Goal: Task Accomplishment & Management: Use online tool/utility

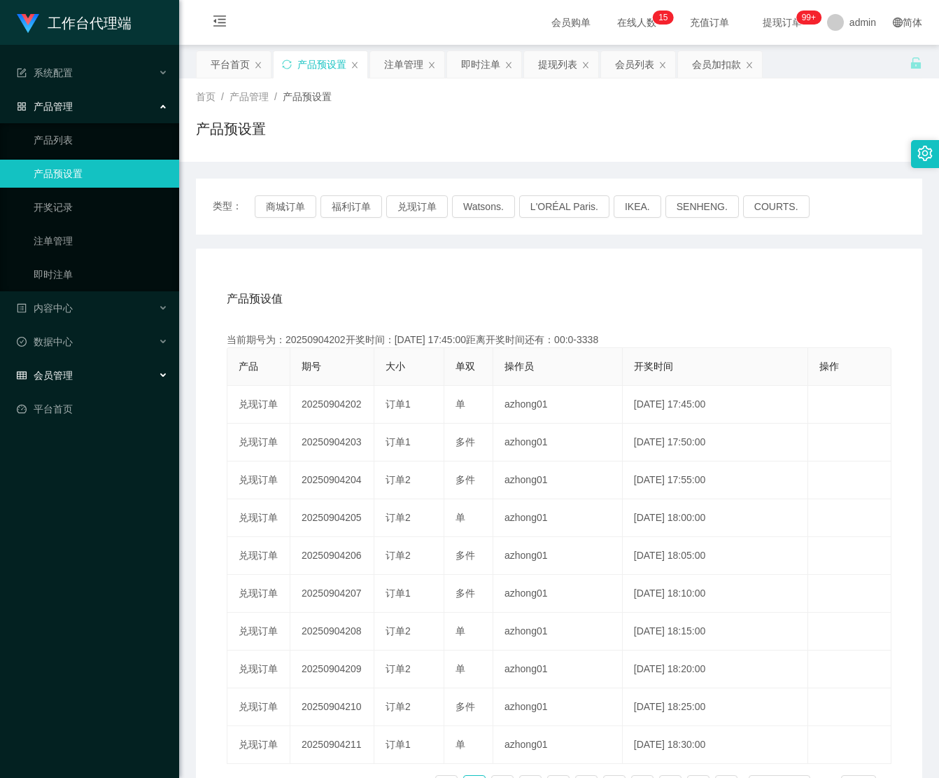
click at [104, 372] on div "会员管理" at bounding box center [89, 375] width 179 height 28
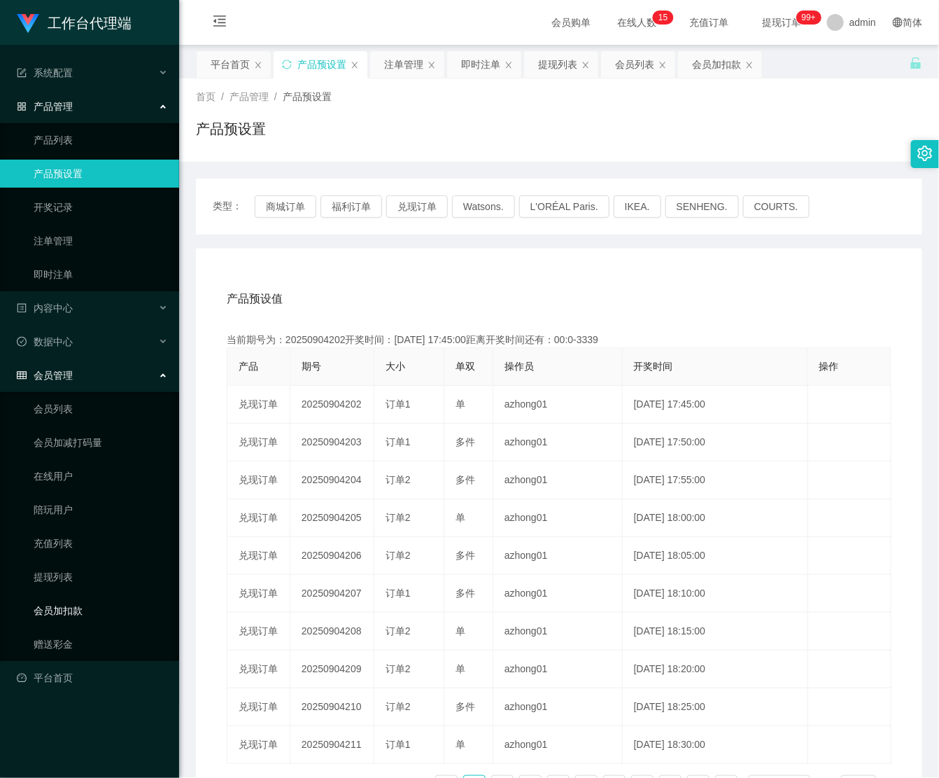
click at [93, 603] on link "会员加扣款" at bounding box center [101, 610] width 134 height 28
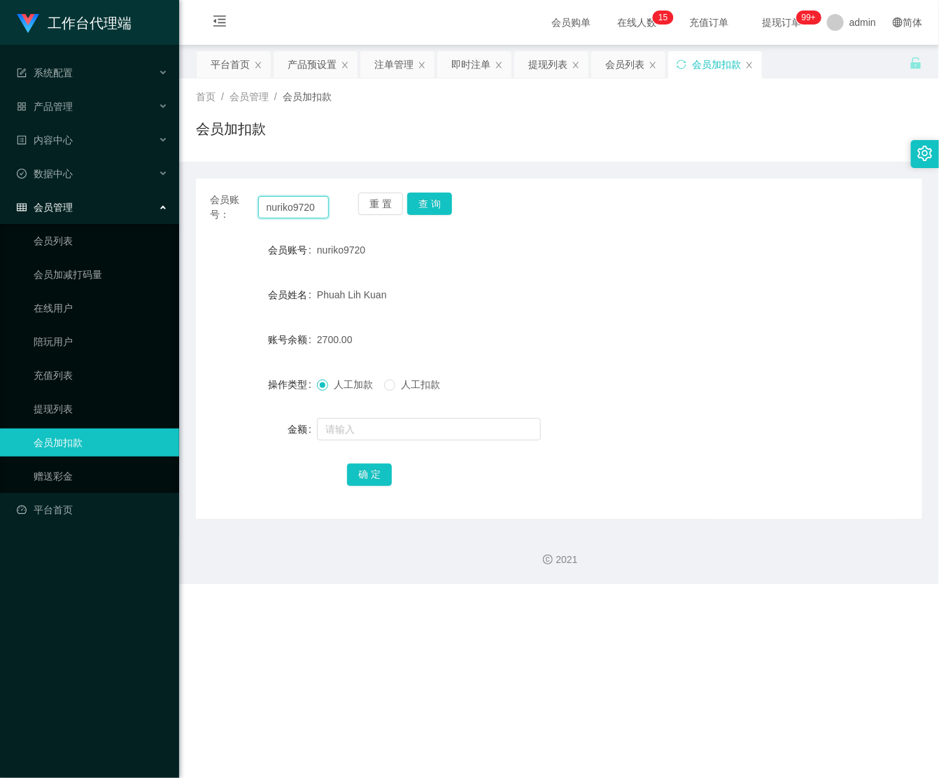
click at [307, 206] on input "nuriko9720" at bounding box center [293, 207] width 71 height 22
paste input "text"
click at [442, 208] on button "查 询" at bounding box center [429, 203] width 45 height 22
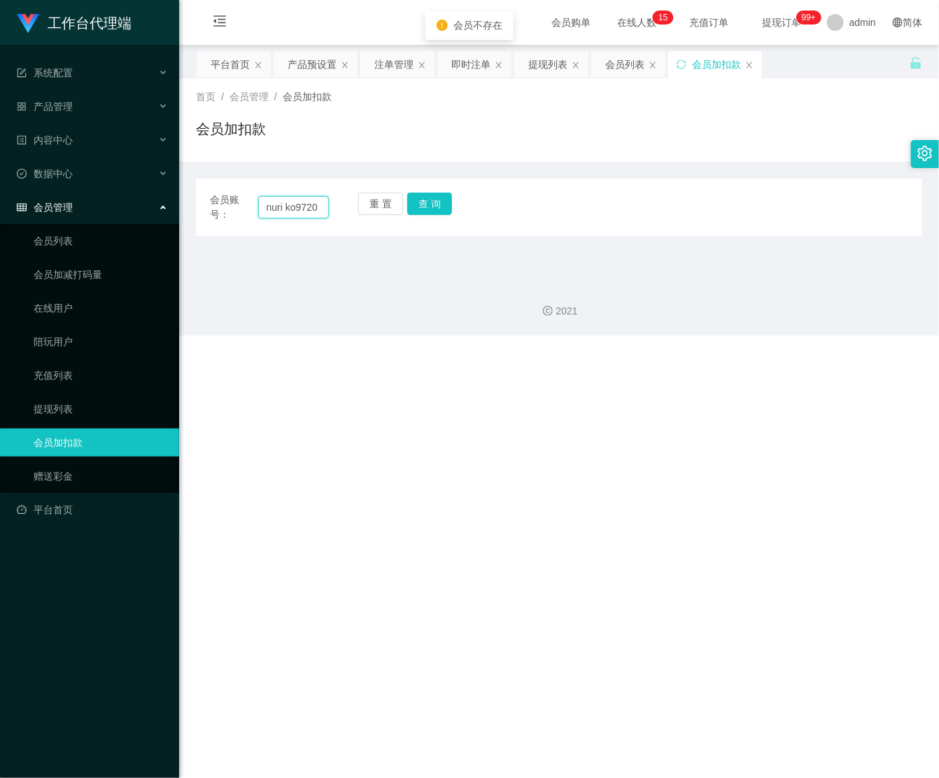
click at [287, 206] on input "nuri ko9720" at bounding box center [293, 207] width 71 height 22
type input "nuriko9720"
drag, startPoint x: 426, startPoint y: 203, endPoint x: 428, endPoint y: 211, distance: 8.7
click at [426, 204] on button "查 询" at bounding box center [429, 203] width 45 height 22
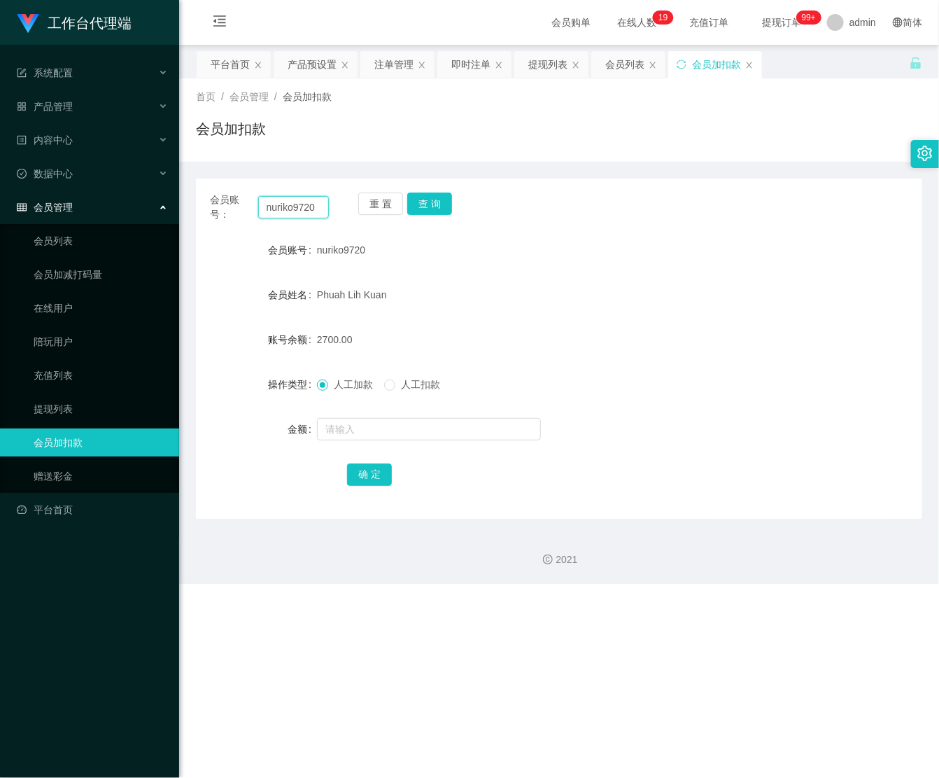
click at [298, 211] on input "nuriko9720" at bounding box center [293, 207] width 71 height 22
click at [433, 204] on button "查 询" at bounding box center [429, 203] width 45 height 22
click at [432, 204] on button "查 询" at bounding box center [429, 203] width 45 height 22
click at [431, 204] on div "重 置 查 询" at bounding box center [417, 206] width 119 height 29
click at [430, 204] on button "查 询" at bounding box center [429, 203] width 45 height 22
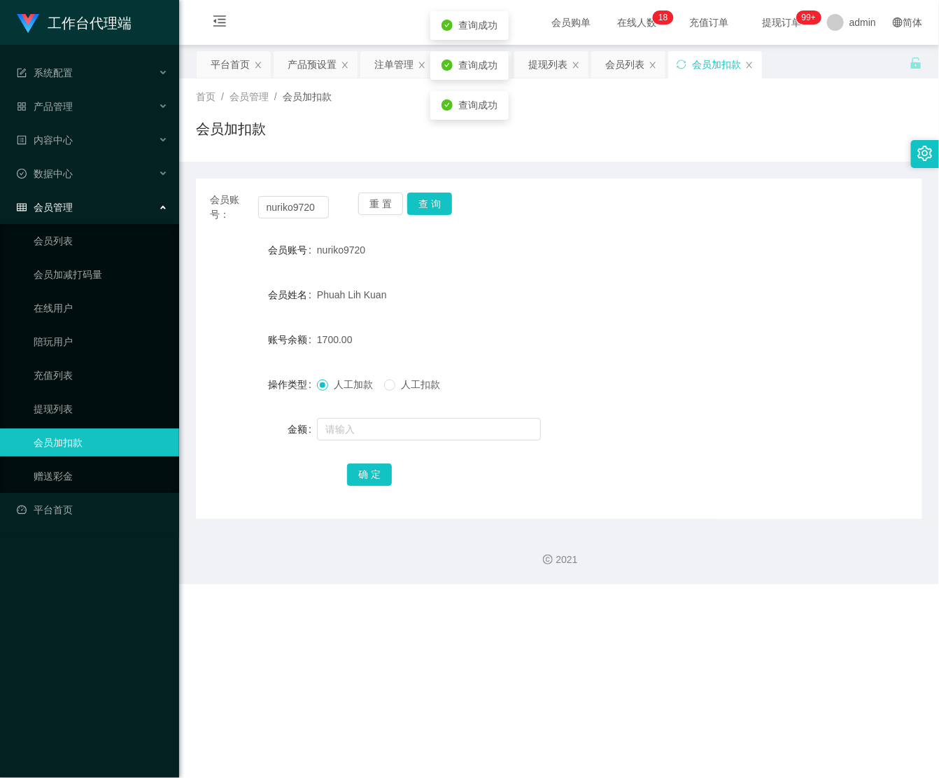
click at [428, 204] on div "重 置 查 询" at bounding box center [417, 206] width 119 height 29
click at [428, 204] on button "查 询" at bounding box center [429, 203] width 45 height 22
click at [428, 204] on div "重 置 查 询" at bounding box center [417, 206] width 119 height 29
click at [428, 204] on button "查 询" at bounding box center [429, 203] width 45 height 22
click at [428, 204] on div "重 置 查 询" at bounding box center [417, 206] width 119 height 29
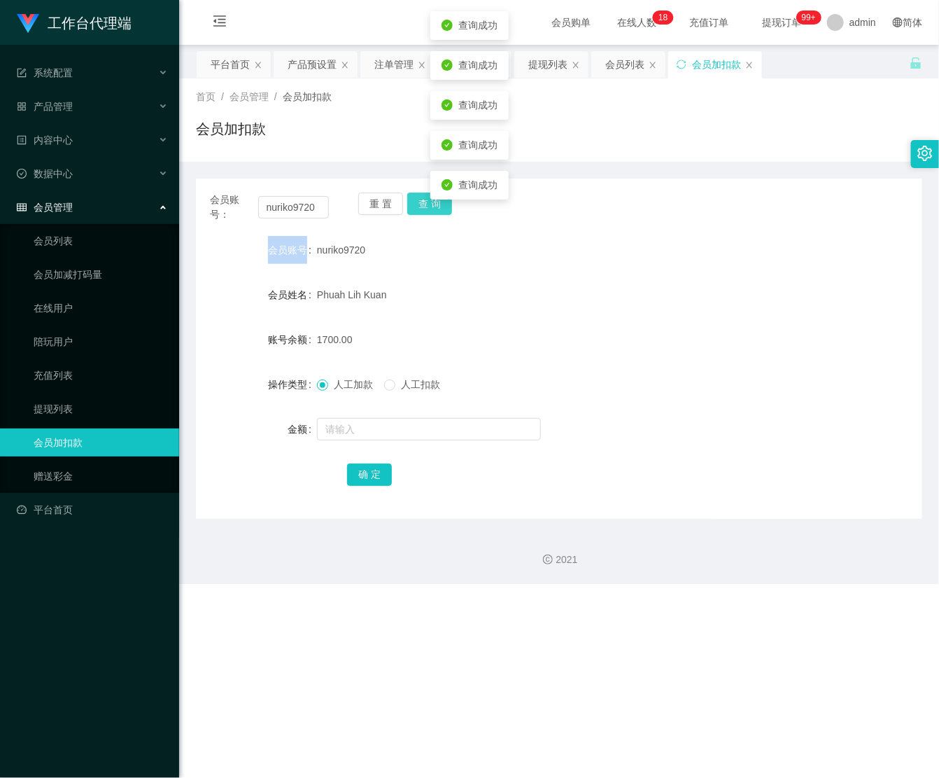
click at [428, 204] on button "查 询" at bounding box center [429, 203] width 45 height 22
click at [428, 204] on div "重 置 查 询" at bounding box center [417, 206] width 119 height 29
click at [443, 198] on button "查 询" at bounding box center [429, 203] width 45 height 22
click at [106, 253] on link "会员列表" at bounding box center [101, 241] width 134 height 28
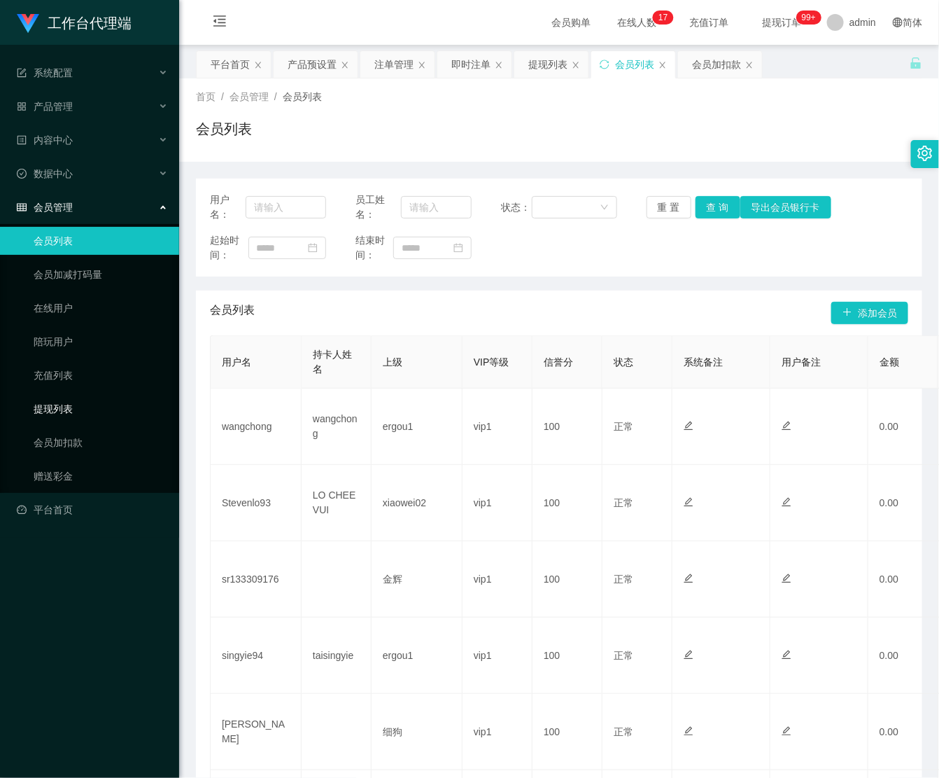
click at [71, 411] on link "提现列表" at bounding box center [101, 409] width 134 height 28
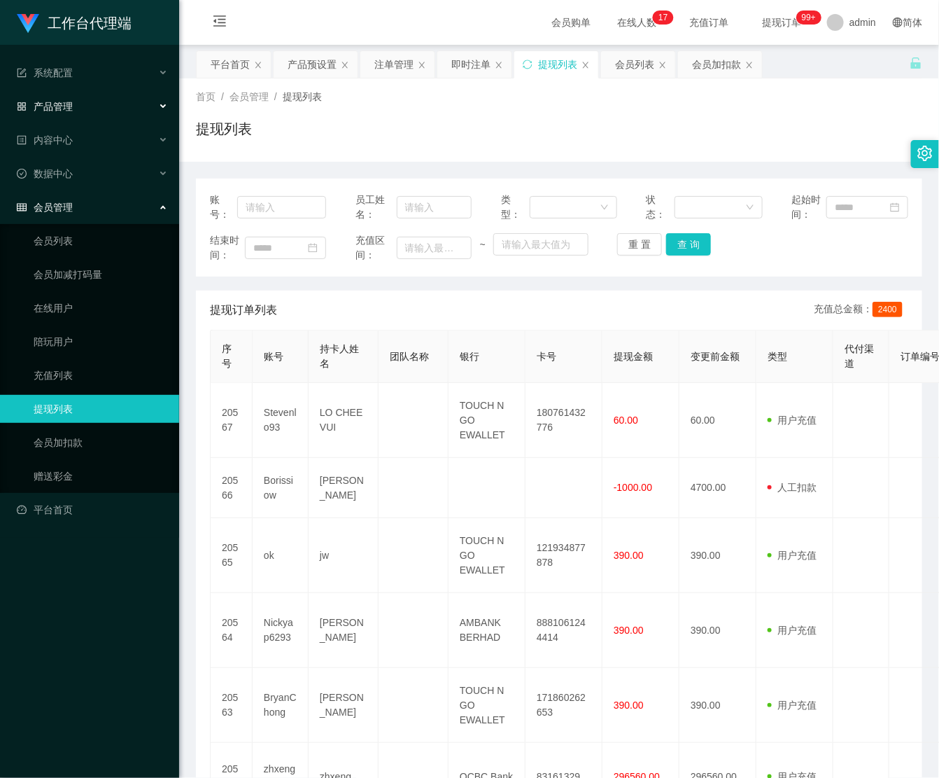
click at [102, 100] on div "产品管理" at bounding box center [89, 106] width 179 height 28
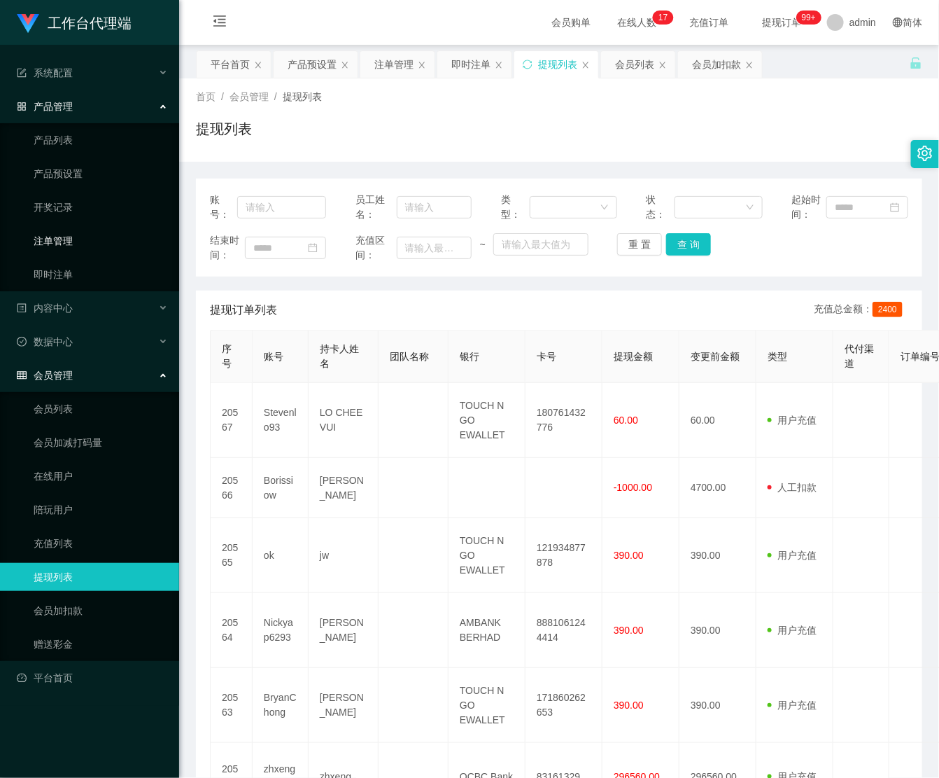
click at [69, 239] on link "注单管理" at bounding box center [101, 241] width 134 height 28
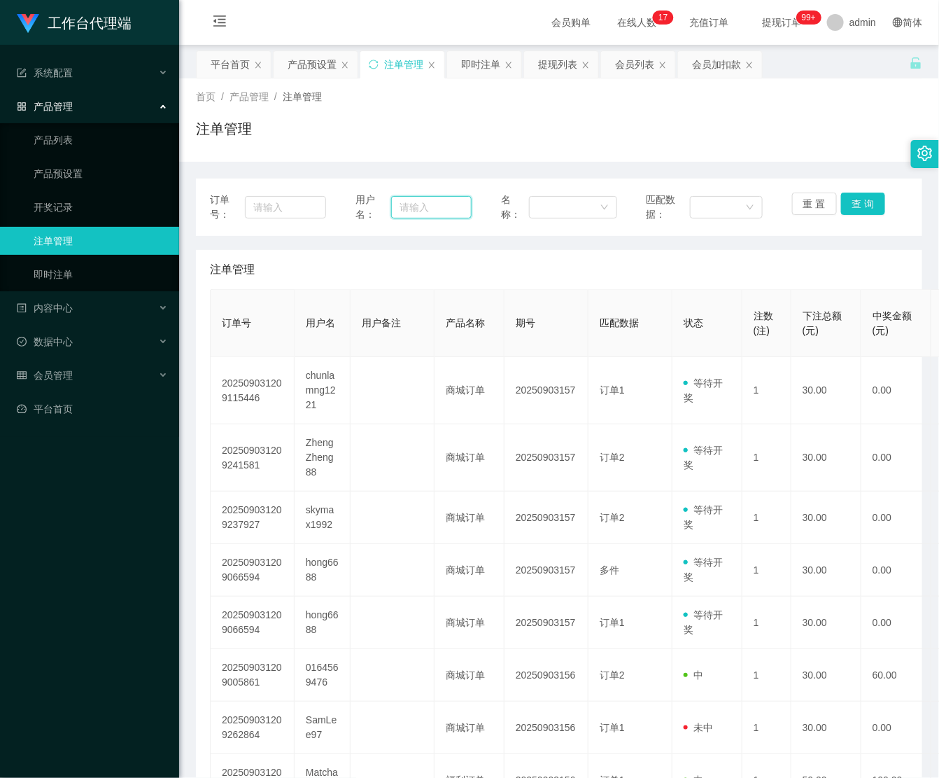
click at [460, 210] on input "text" at bounding box center [431, 207] width 80 height 22
paste input "nuriko9720"
type input "nuriko9720"
click at [861, 202] on button "查 询" at bounding box center [863, 203] width 45 height 22
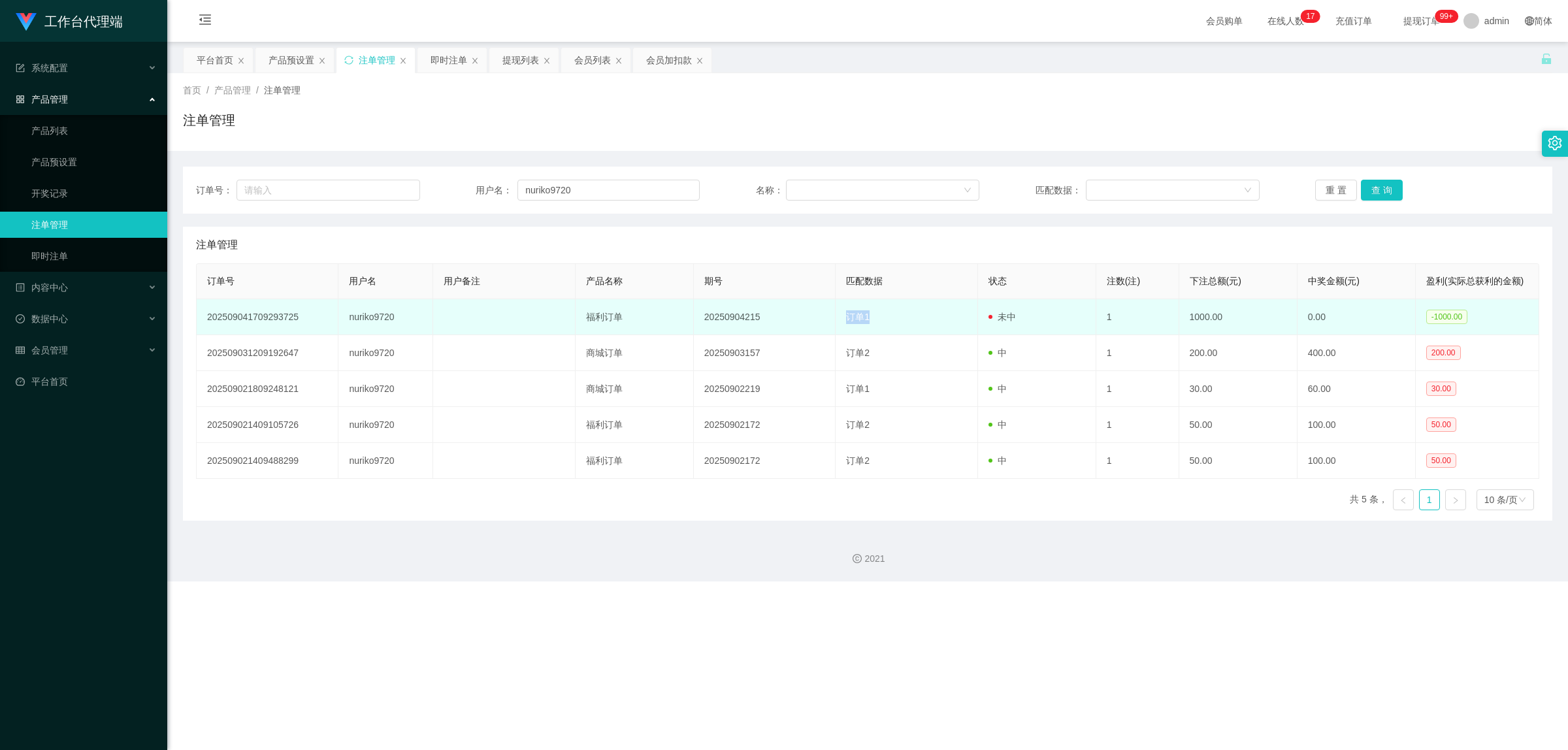
drag, startPoint x: 837, startPoint y: 314, endPoint x: 889, endPoint y: 319, distance: 52.2
click at [876, 319] on td "订单1" at bounding box center [906, 317] width 142 height 35
click at [876, 323] on td "订单1" at bounding box center [906, 317] width 142 height 35
drag, startPoint x: 844, startPoint y: 314, endPoint x: 914, endPoint y: 323, distance: 70.6
click at [876, 323] on td "订单1" at bounding box center [906, 317] width 142 height 35
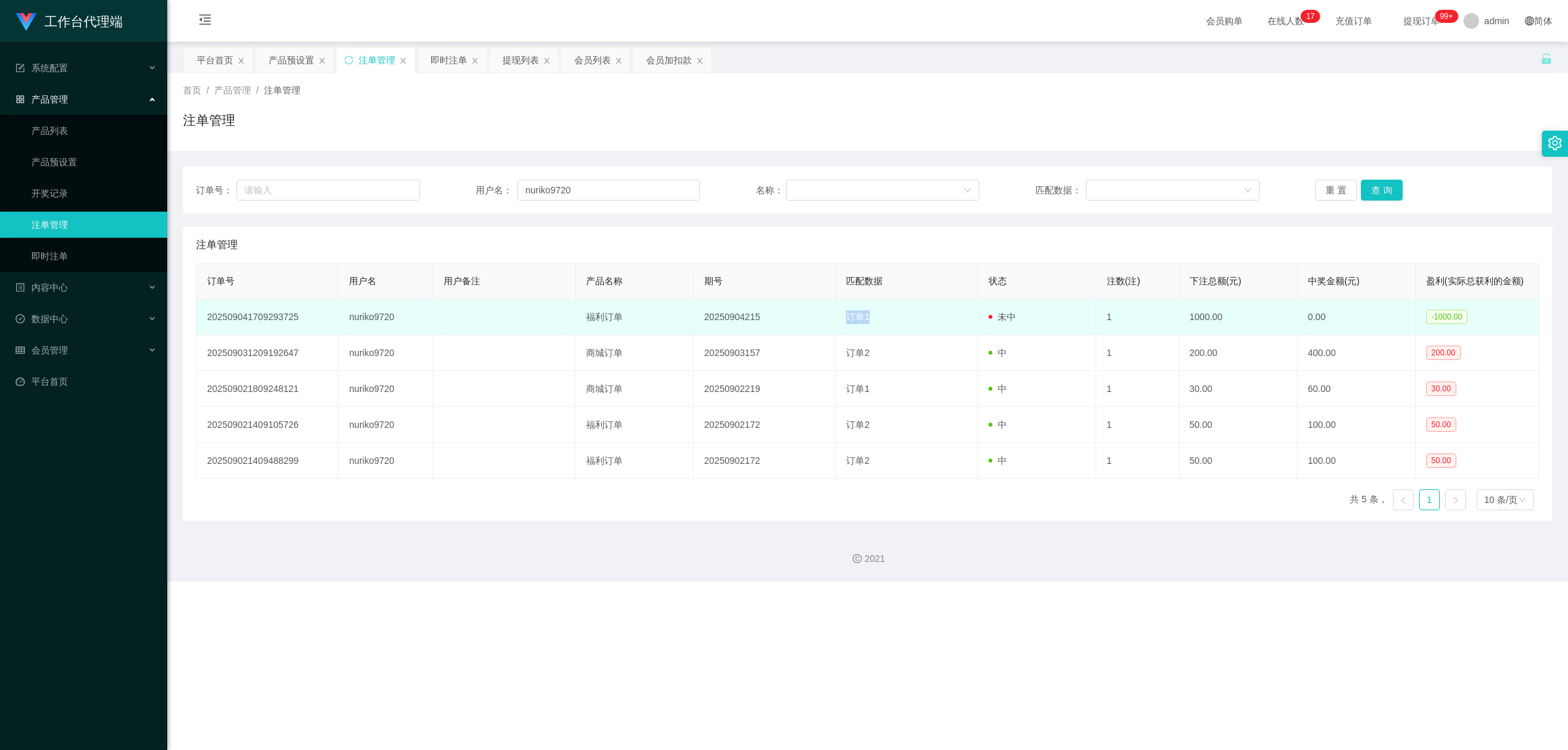
click at [876, 323] on td "订单1" at bounding box center [906, 317] width 142 height 35
drag, startPoint x: 819, startPoint y: 313, endPoint x: 909, endPoint y: 317, distance: 90.1
click at [876, 317] on tr "202509041709293725 nuriko9720 福利订单 20250904215 订单1 未中 1 1000.00 0.00 -1000.00" at bounding box center [868, 317] width 1342 height 35
click at [876, 318] on td "订单1" at bounding box center [906, 317] width 142 height 35
